Goal: Find contact information

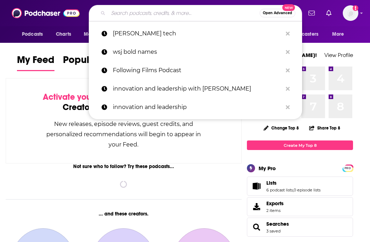
click at [171, 13] on input "Search podcasts, credits, & more..." at bounding box center [183, 12] width 151 height 11
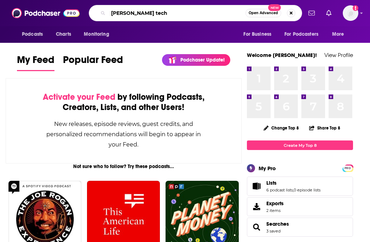
type input "[PERSON_NAME] tech"
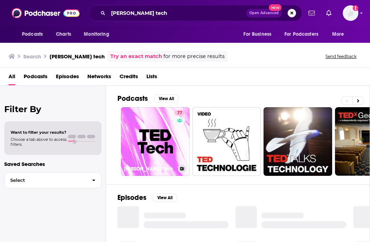
click at [133, 125] on link "77 [PERSON_NAME] Tech" at bounding box center [155, 141] width 69 height 69
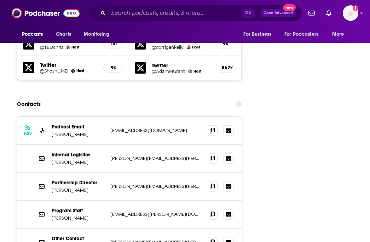
scroll to position [903, 0]
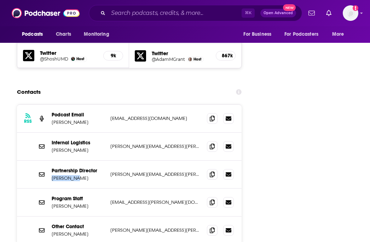
copy p "[PERSON_NAME]"
drag, startPoint x: 75, startPoint y: 145, endPoint x: 50, endPoint y: 145, distance: 25.5
click at [50, 161] on div "Partnership Director [PERSON_NAME] [PERSON_NAME][EMAIL_ADDRESS][PERSON_NAME][DO…" at bounding box center [129, 175] width 225 height 28
copy p "[PERSON_NAME]"
drag, startPoint x: 77, startPoint y: 172, endPoint x: 50, endPoint y: 172, distance: 27.2
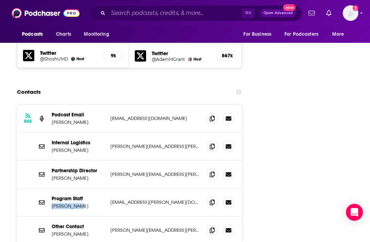
click at [50, 188] on div "Program Staff [PERSON_NAME] [EMAIL_ADDRESS][PERSON_NAME][DOMAIN_NAME] [EMAIL_AD…" at bounding box center [129, 202] width 225 height 28
copy p "[PERSON_NAME]"
drag, startPoint x: 90, startPoint y: 117, endPoint x: 51, endPoint y: 119, distance: 38.6
click at [51, 133] on div "Internal Logistics [PERSON_NAME] [PERSON_NAME][EMAIL_ADDRESS][PERSON_NAME][DOMA…" at bounding box center [129, 147] width 225 height 28
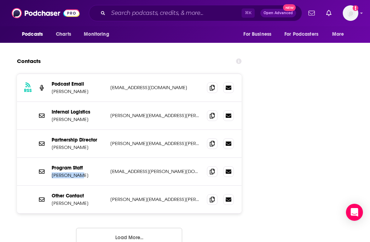
scroll to position [937, 0]
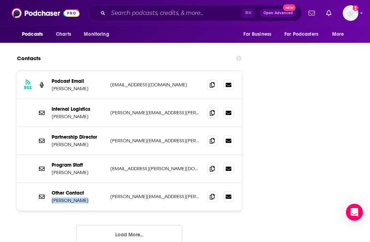
copy p "[PERSON_NAME]"
drag, startPoint x: 88, startPoint y: 167, endPoint x: 48, endPoint y: 167, distance: 39.6
click at [48, 183] on div "Other Contact [PERSON_NAME] [PERSON_NAME][EMAIL_ADDRESS][PERSON_NAME][DOMAIN_NA…" at bounding box center [129, 197] width 225 height 28
click at [50, 183] on div "Other Contact [PERSON_NAME] [PERSON_NAME][EMAIL_ADDRESS][PERSON_NAME][DOMAIN_NA…" at bounding box center [129, 197] width 225 height 28
copy p "[PERSON_NAME]"
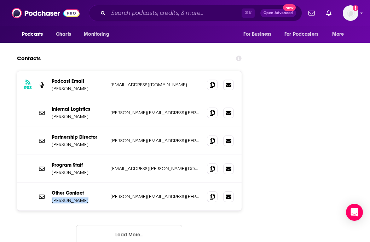
drag, startPoint x: 50, startPoint y: 168, endPoint x: 88, endPoint y: 167, distance: 37.5
click at [88, 183] on div "Other Contact [PERSON_NAME] [PERSON_NAME][EMAIL_ADDRESS][PERSON_NAME][DOMAIN_NA…" at bounding box center [129, 197] width 225 height 28
